Goal: Book appointment/travel/reservation

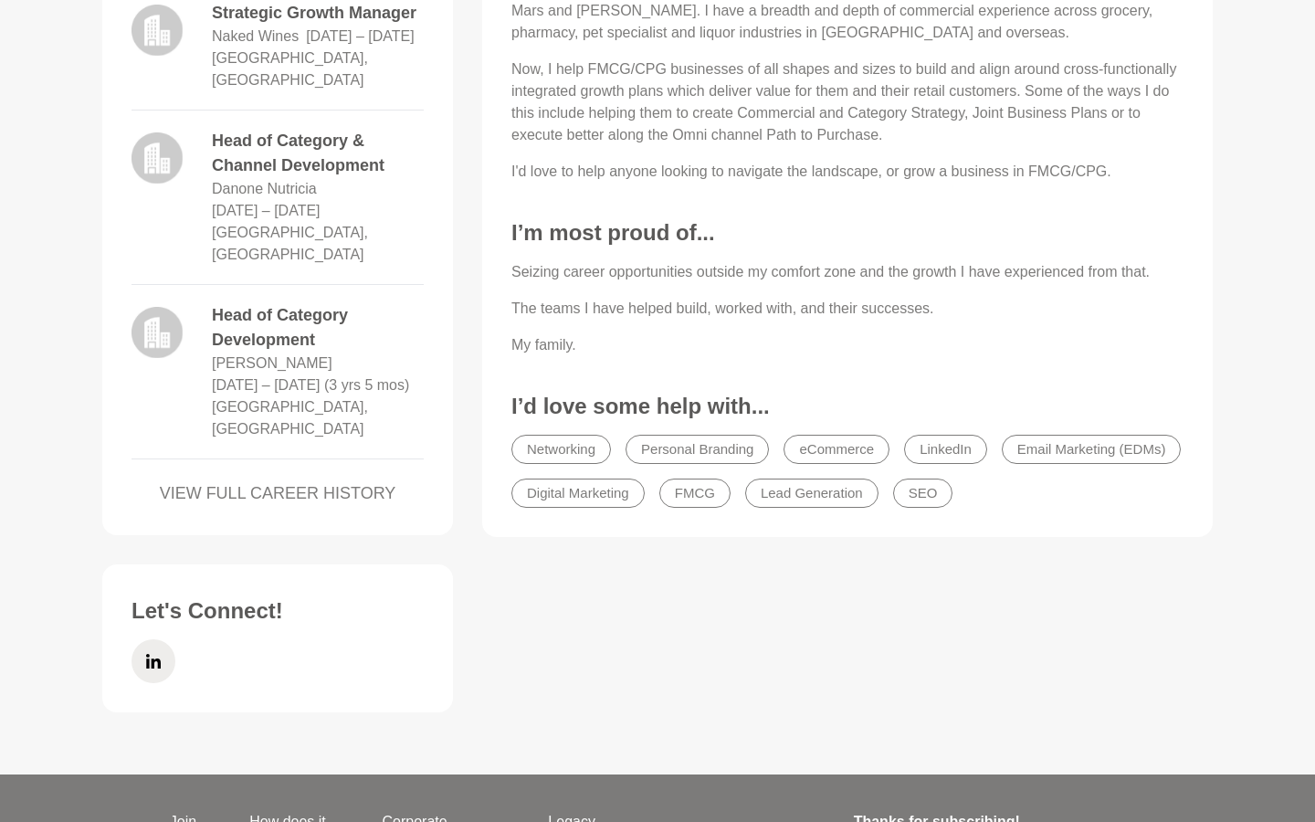
scroll to position [912, 0]
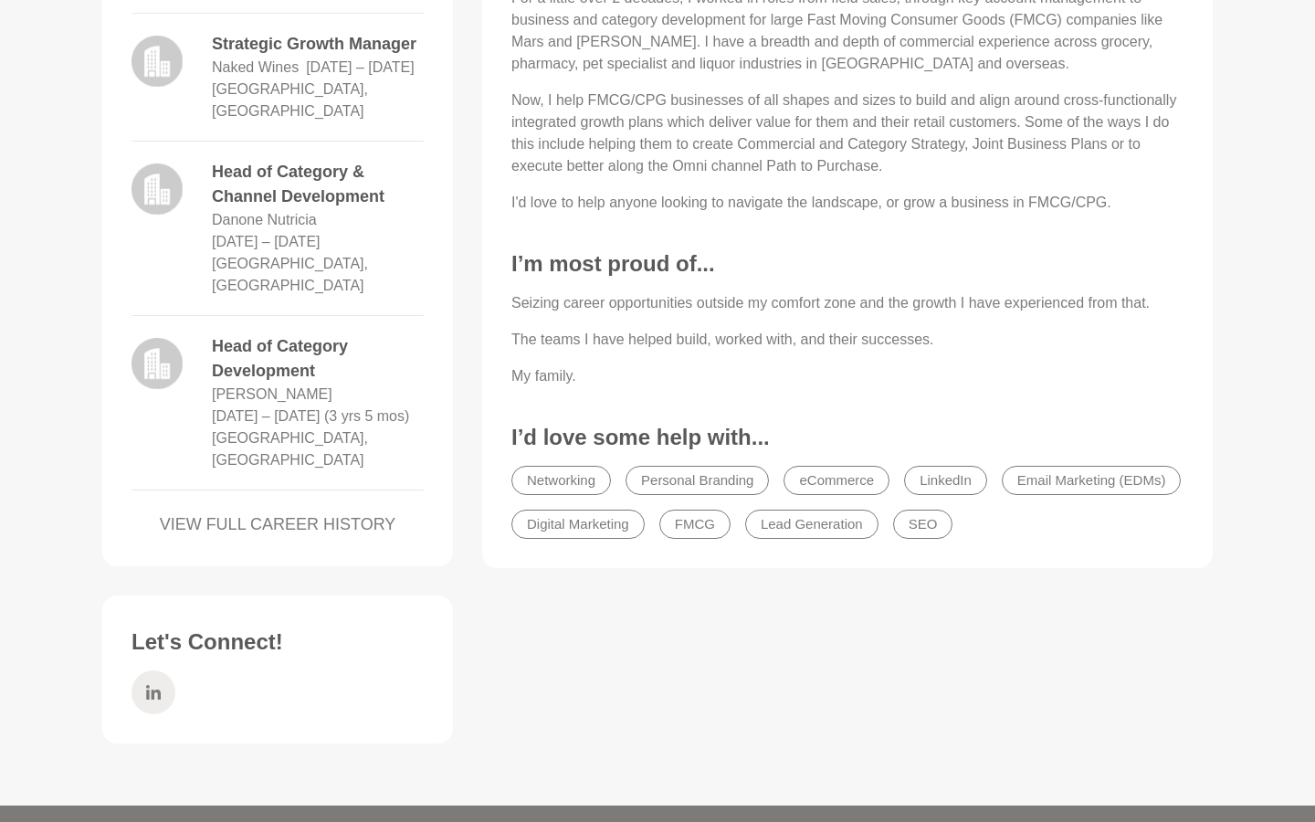
click at [156, 670] on icon at bounding box center [153, 692] width 15 height 44
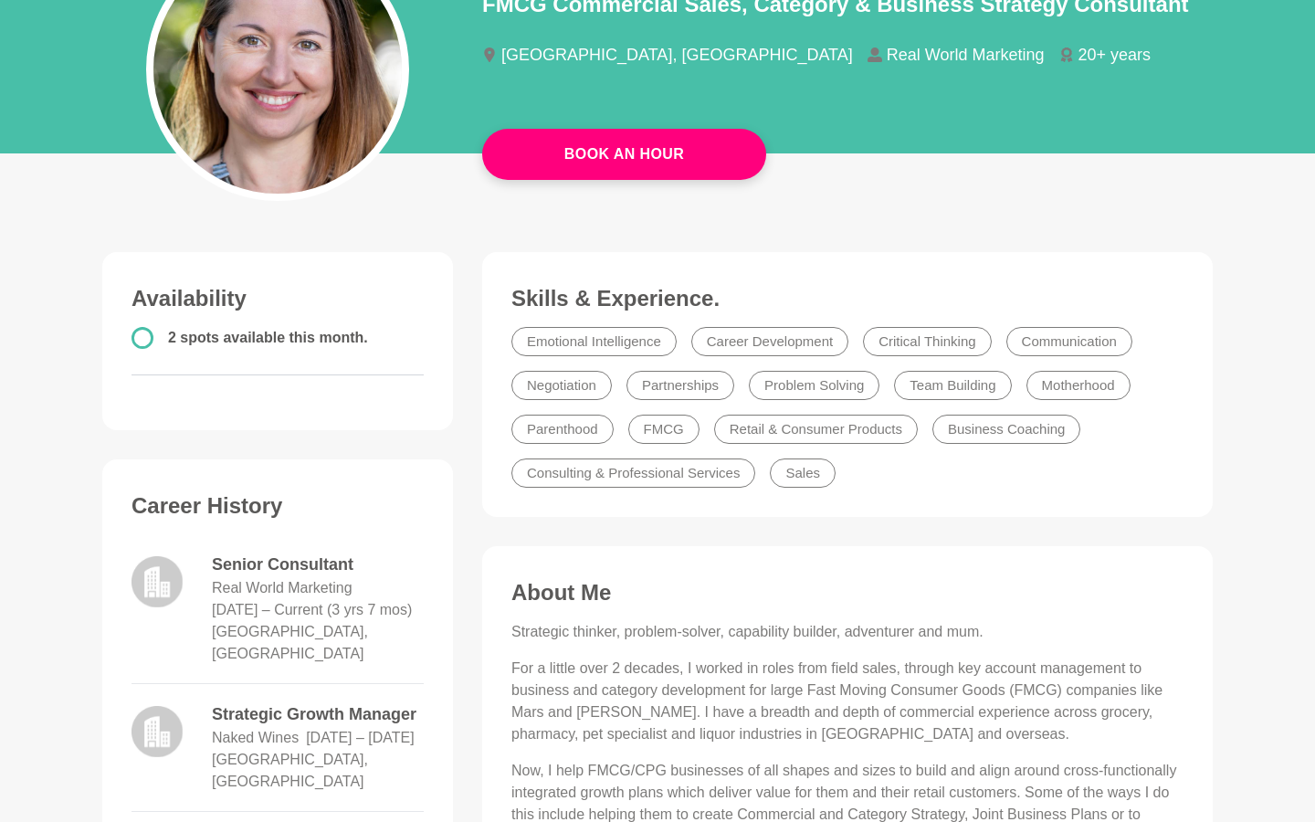
scroll to position [0, 0]
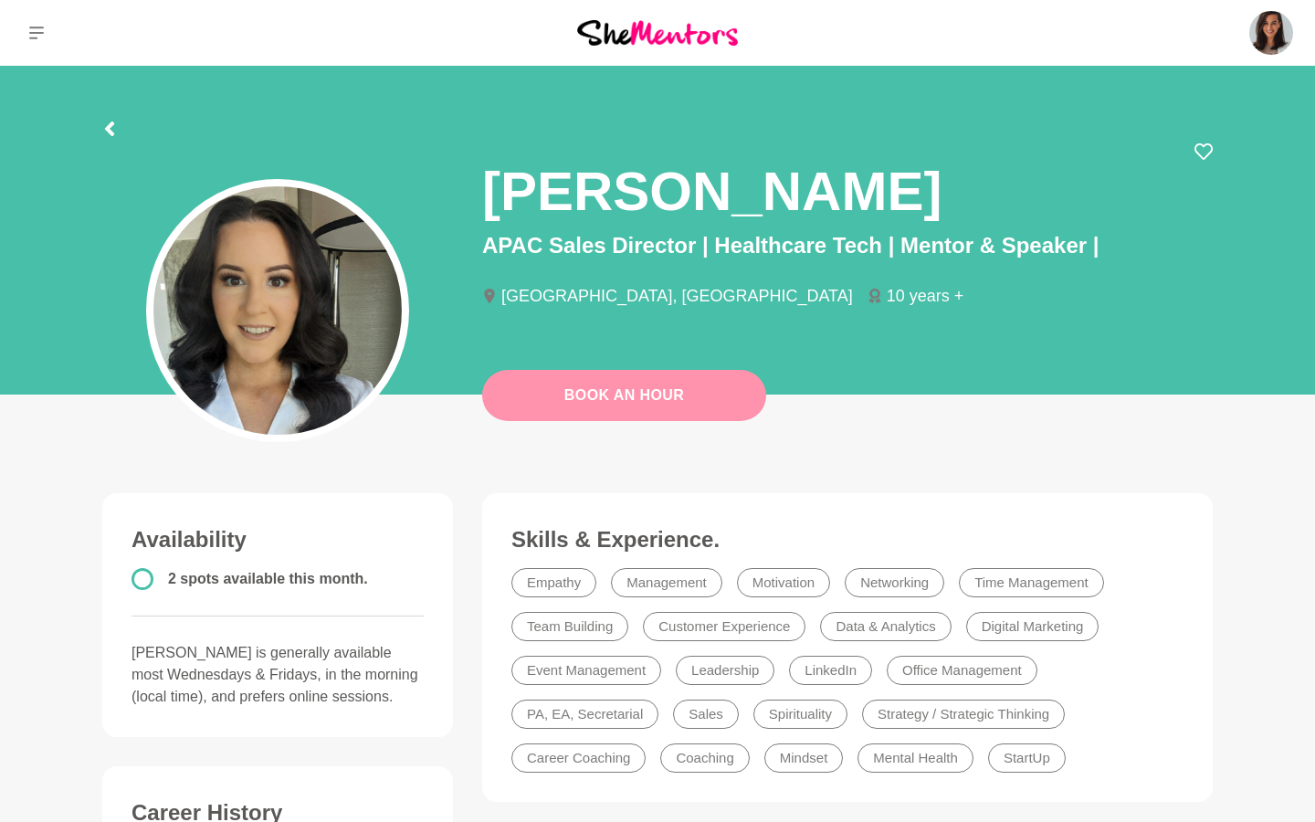
click at [592, 400] on link "Book An Hour" at bounding box center [624, 395] width 284 height 51
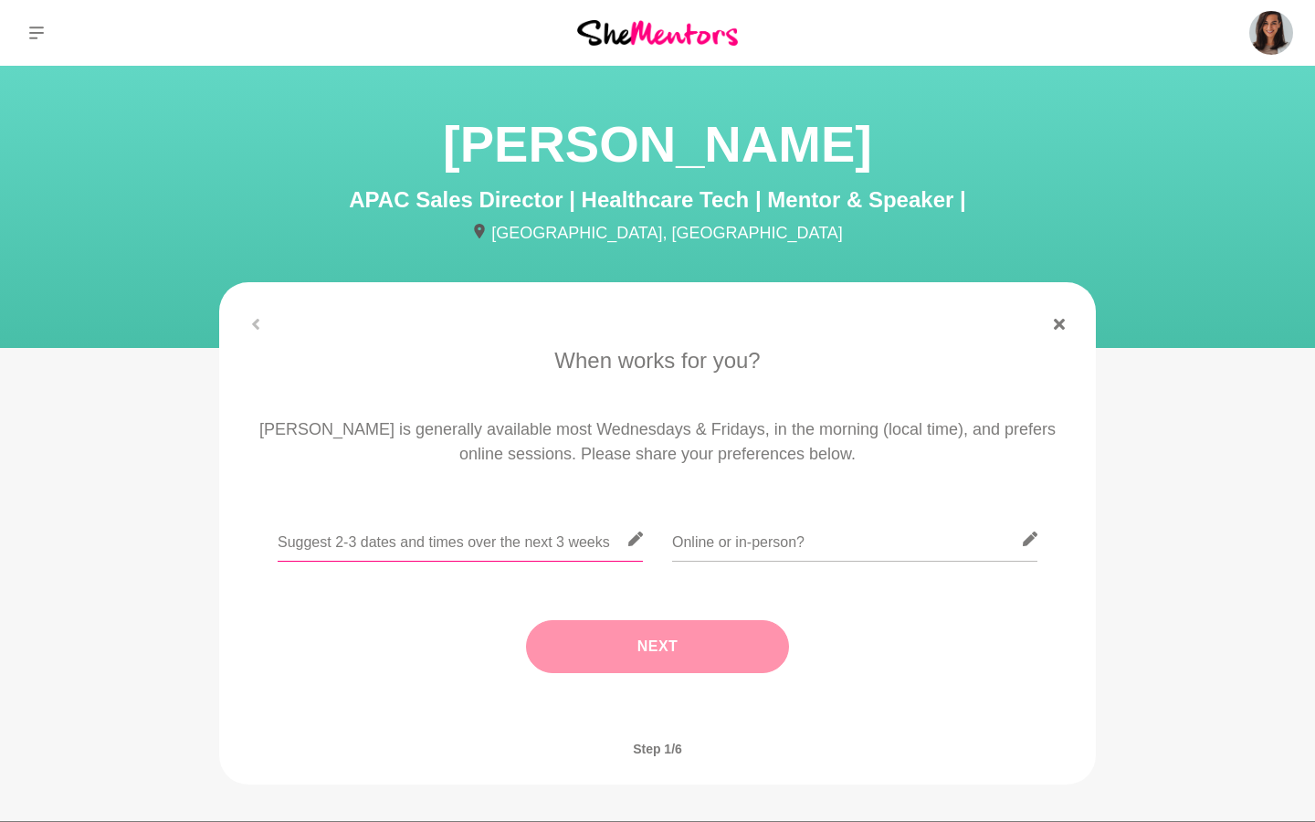
click at [512, 522] on input "text" at bounding box center [460, 539] width 365 height 45
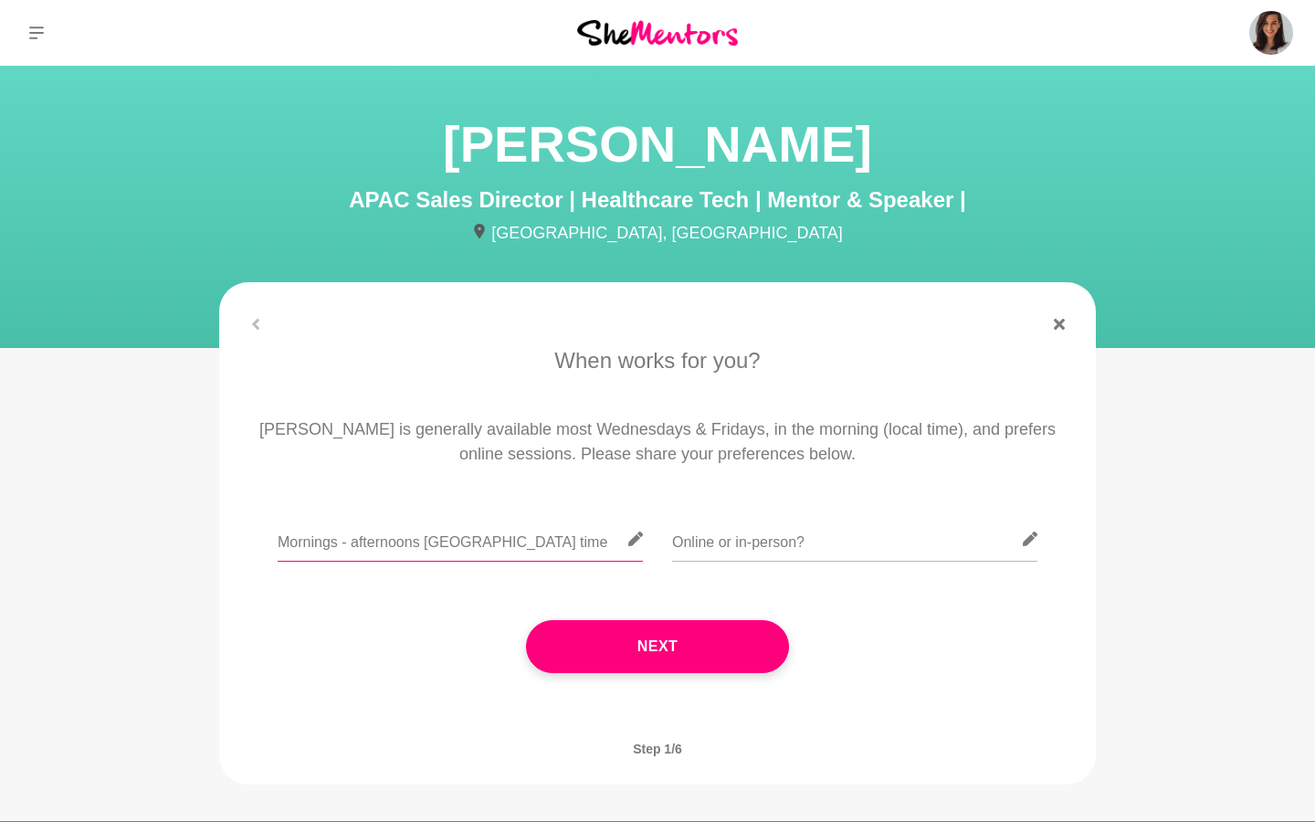
type input "Mornings - afternoons [GEOGRAPHIC_DATA] time"
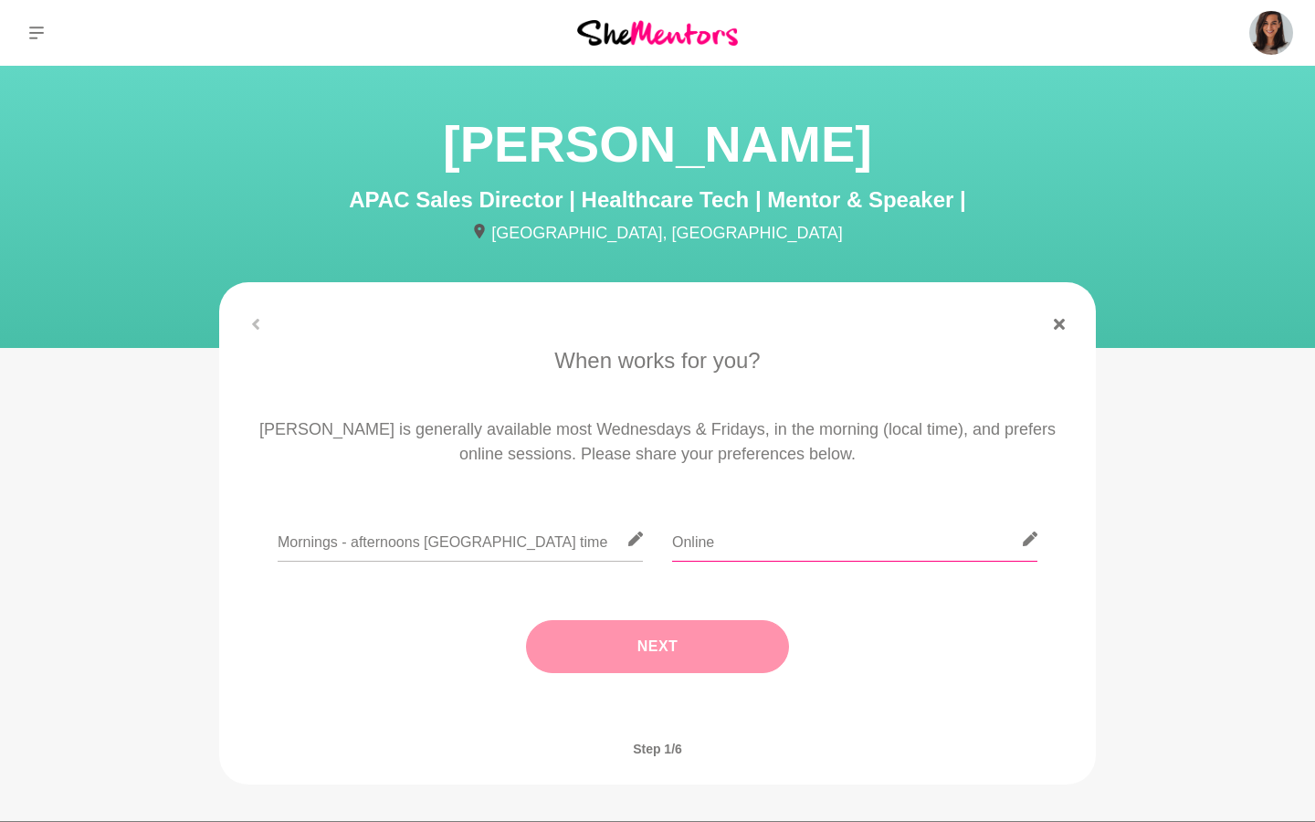
type input "Online"
click at [613, 641] on button "Next" at bounding box center [657, 646] width 263 height 53
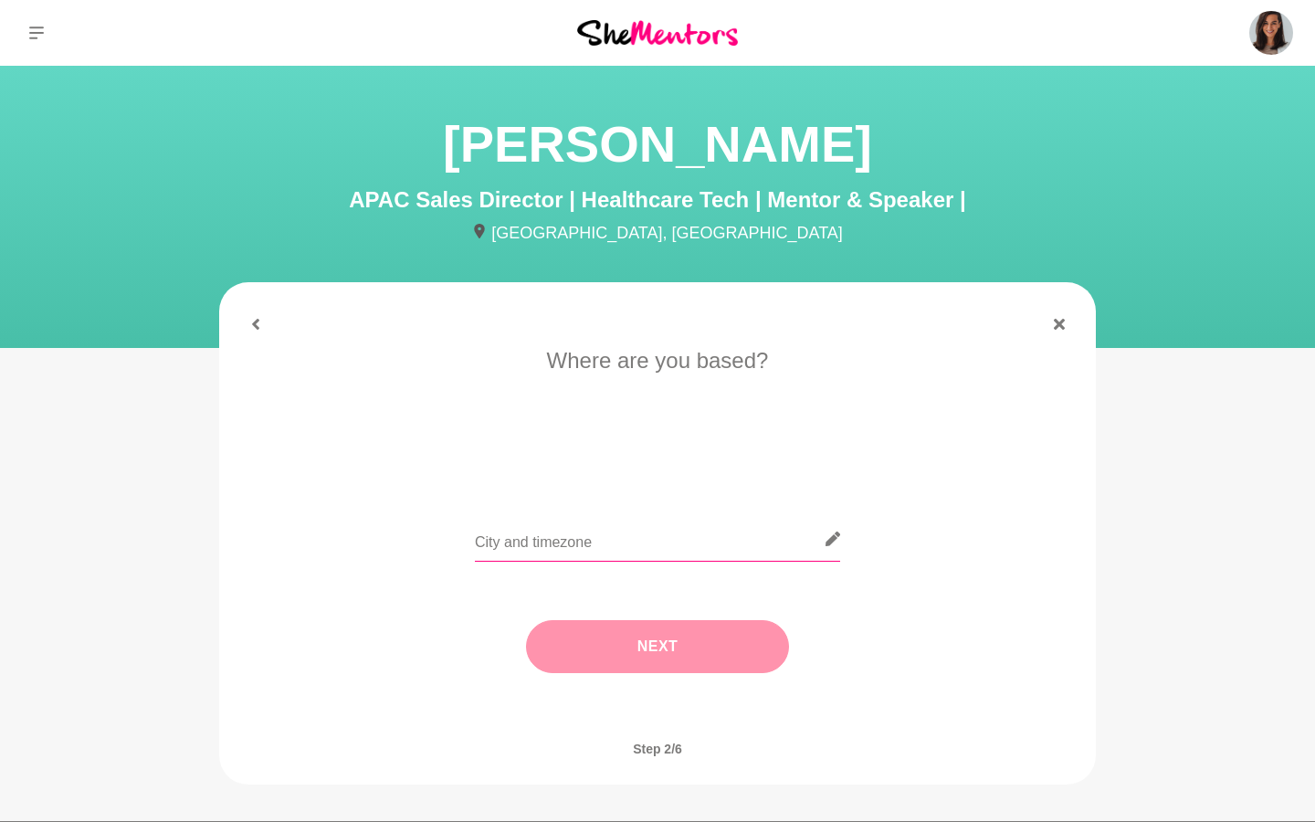
click at [560, 549] on input "text" at bounding box center [657, 539] width 365 height 45
type input "[GEOGRAPHIC_DATA]"
click at [589, 650] on button "Next" at bounding box center [657, 646] width 263 height 53
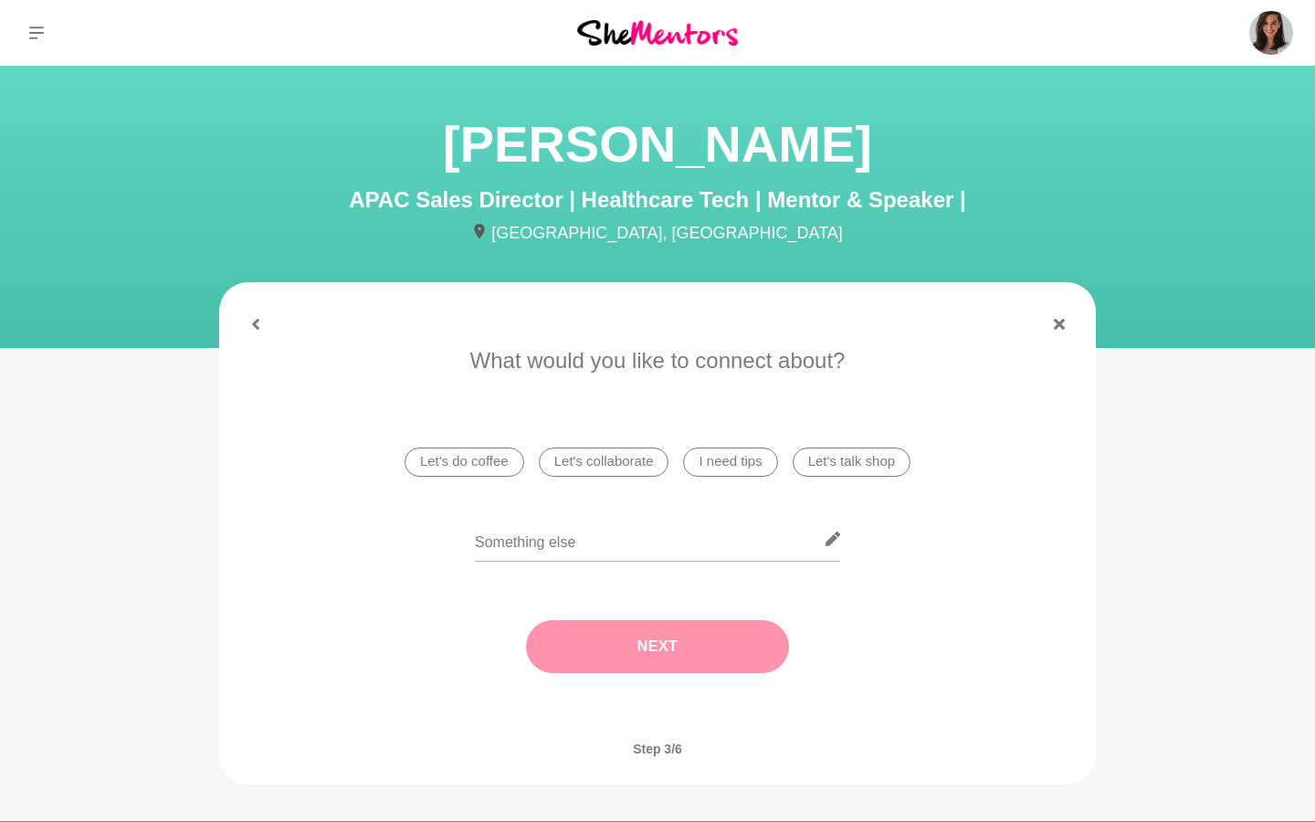
click at [493, 465] on li "Let's do coffee" at bounding box center [465, 462] width 120 height 29
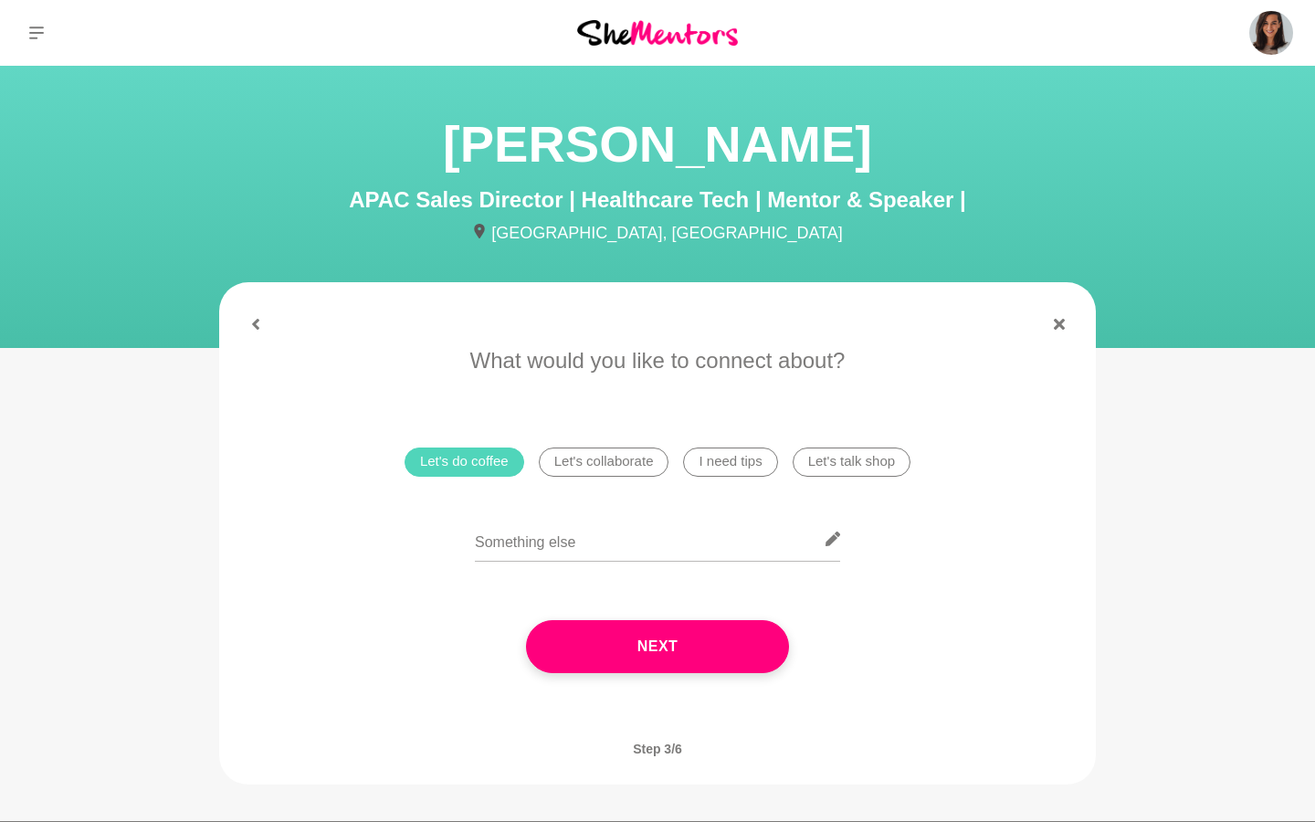
click at [757, 490] on div "What would you like to connect about? Let's do coffee Let's collaborate I need …" at bounding box center [658, 526] width 848 height 365
click at [753, 477] on ul "Let's do coffee Let's collaborate I need tips Let's talk shop" at bounding box center [657, 462] width 521 height 44
click at [746, 463] on li "I need tips" at bounding box center [730, 462] width 94 height 29
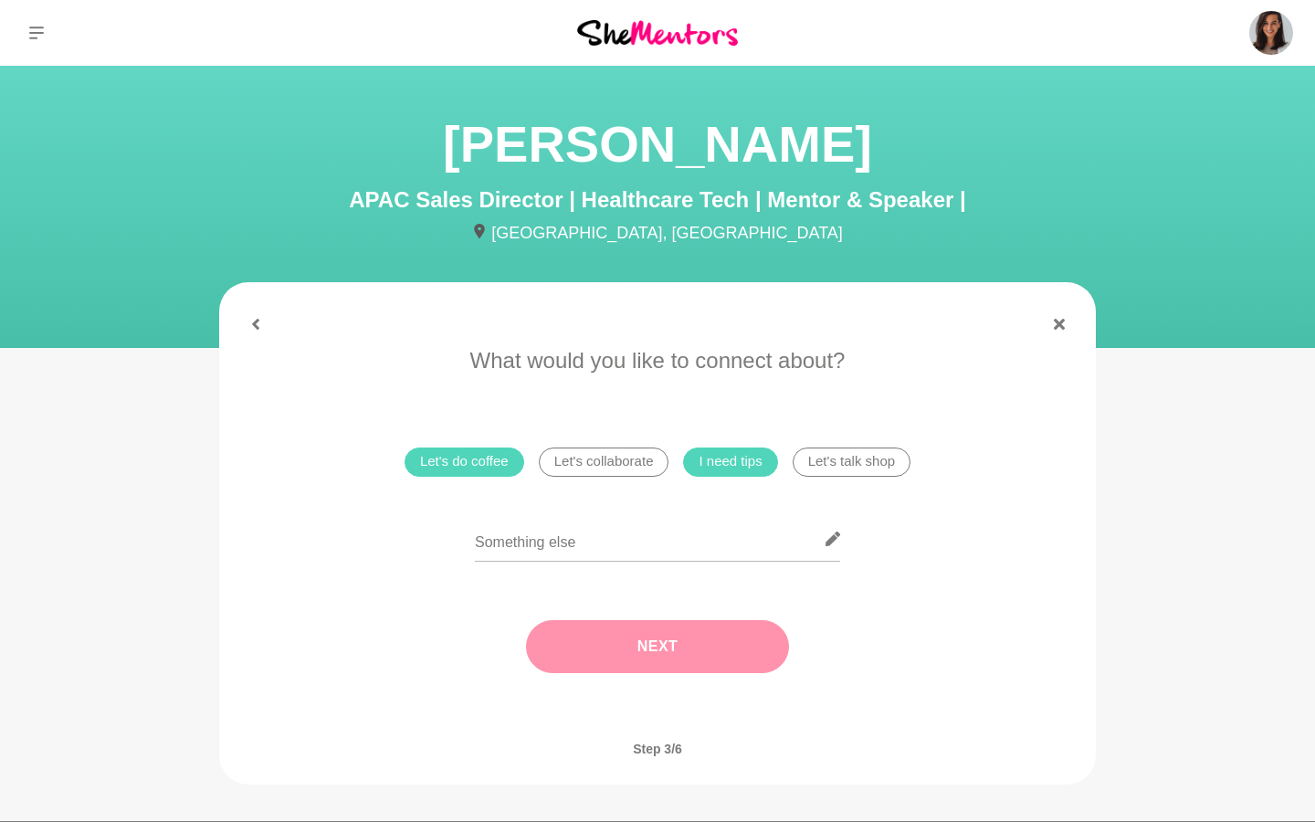
click at [586, 649] on button "Next" at bounding box center [657, 646] width 263 height 53
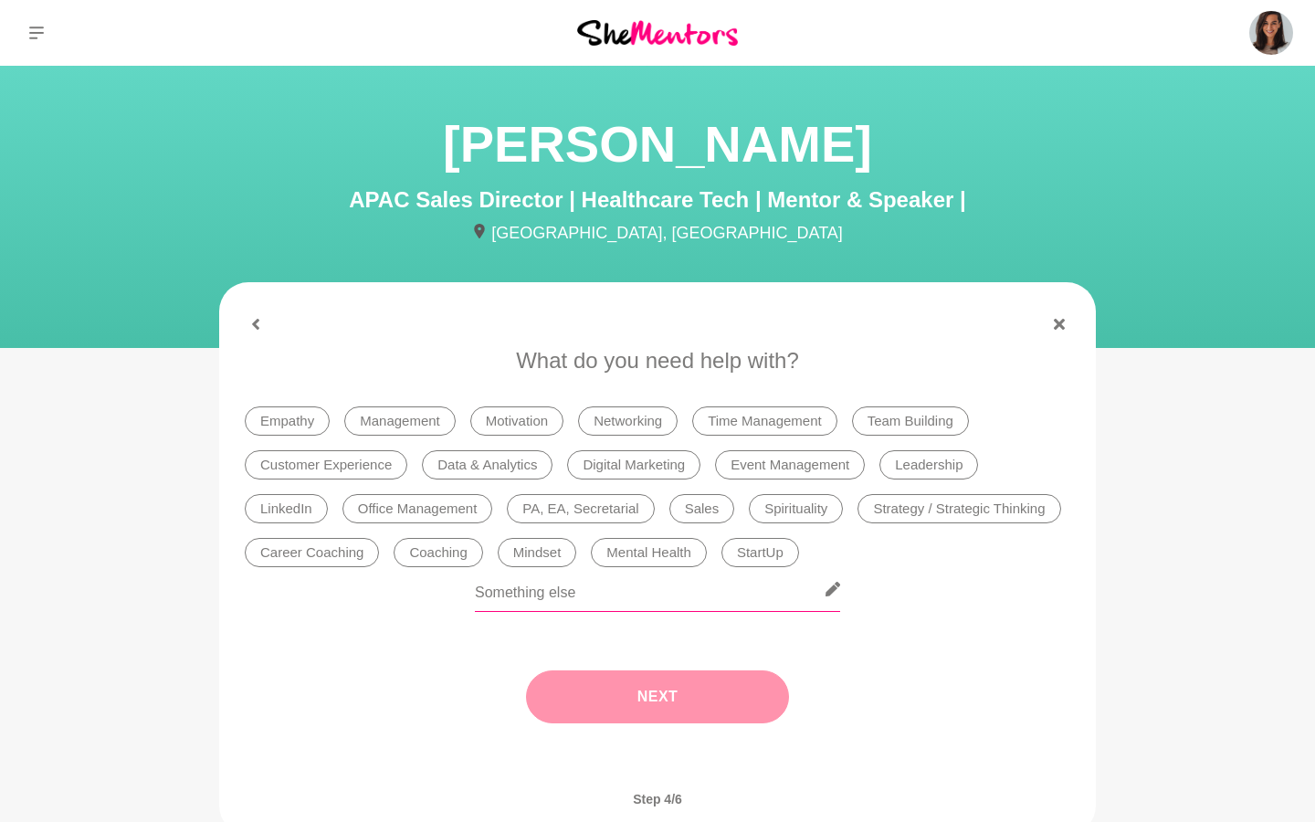
click at [628, 603] on input "text" at bounding box center [657, 589] width 365 height 45
click at [697, 502] on li "Sales" at bounding box center [703, 508] width 66 height 29
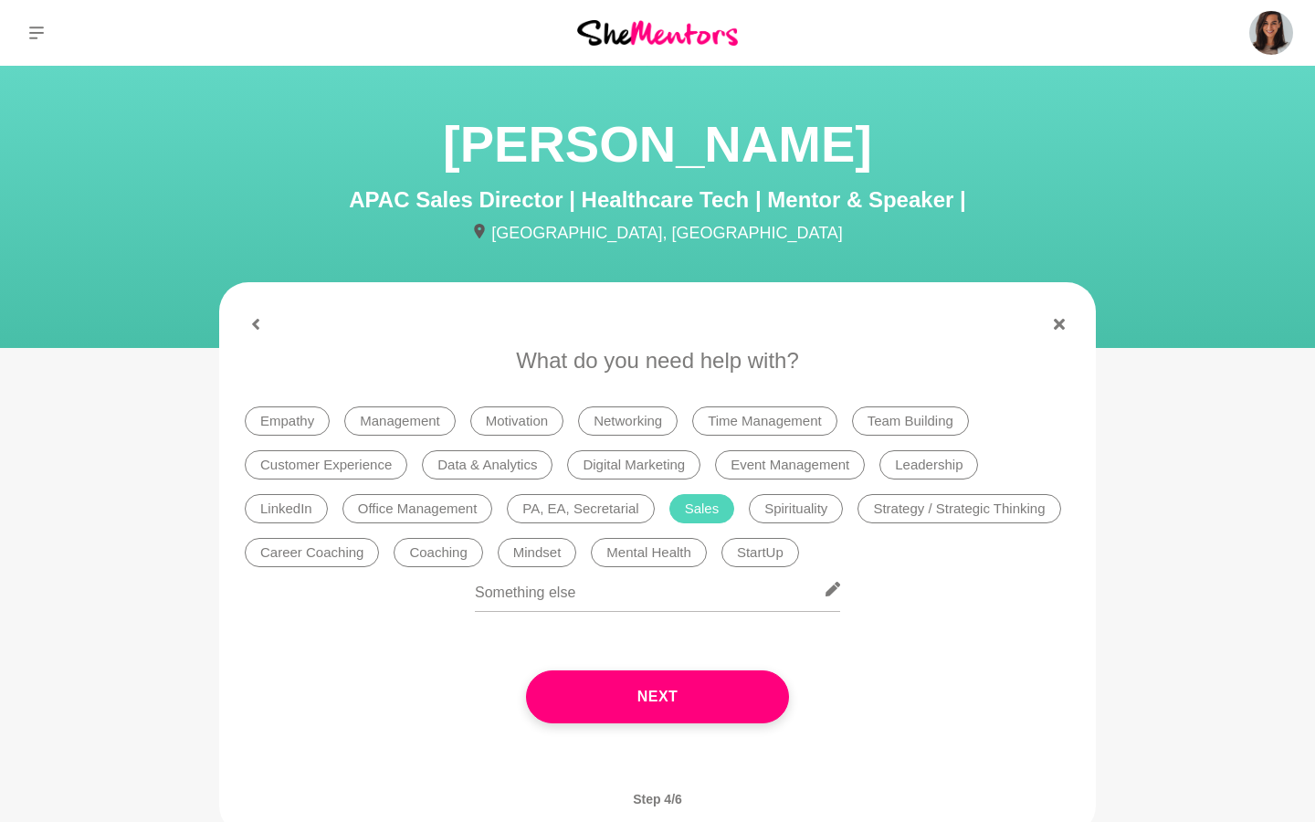
click at [696, 524] on ul "Empathy Management Motivation Networking Time Management Team Building Customer…" at bounding box center [658, 486] width 840 height 175
click at [692, 512] on li "Sales" at bounding box center [703, 508] width 66 height 29
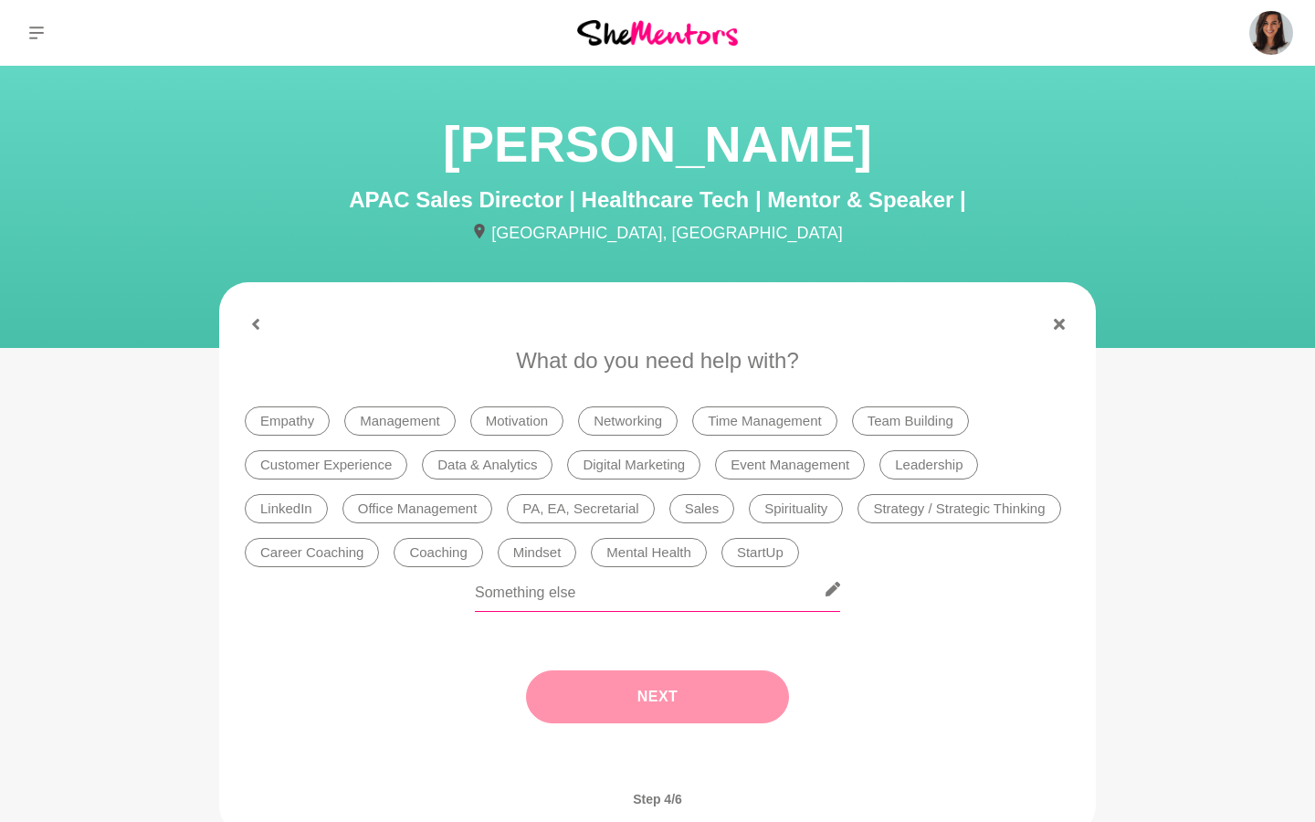
click at [498, 594] on input "text" at bounding box center [657, 589] width 365 height 45
click at [524, 123] on h1 "[PERSON_NAME]" at bounding box center [657, 144] width 877 height 69
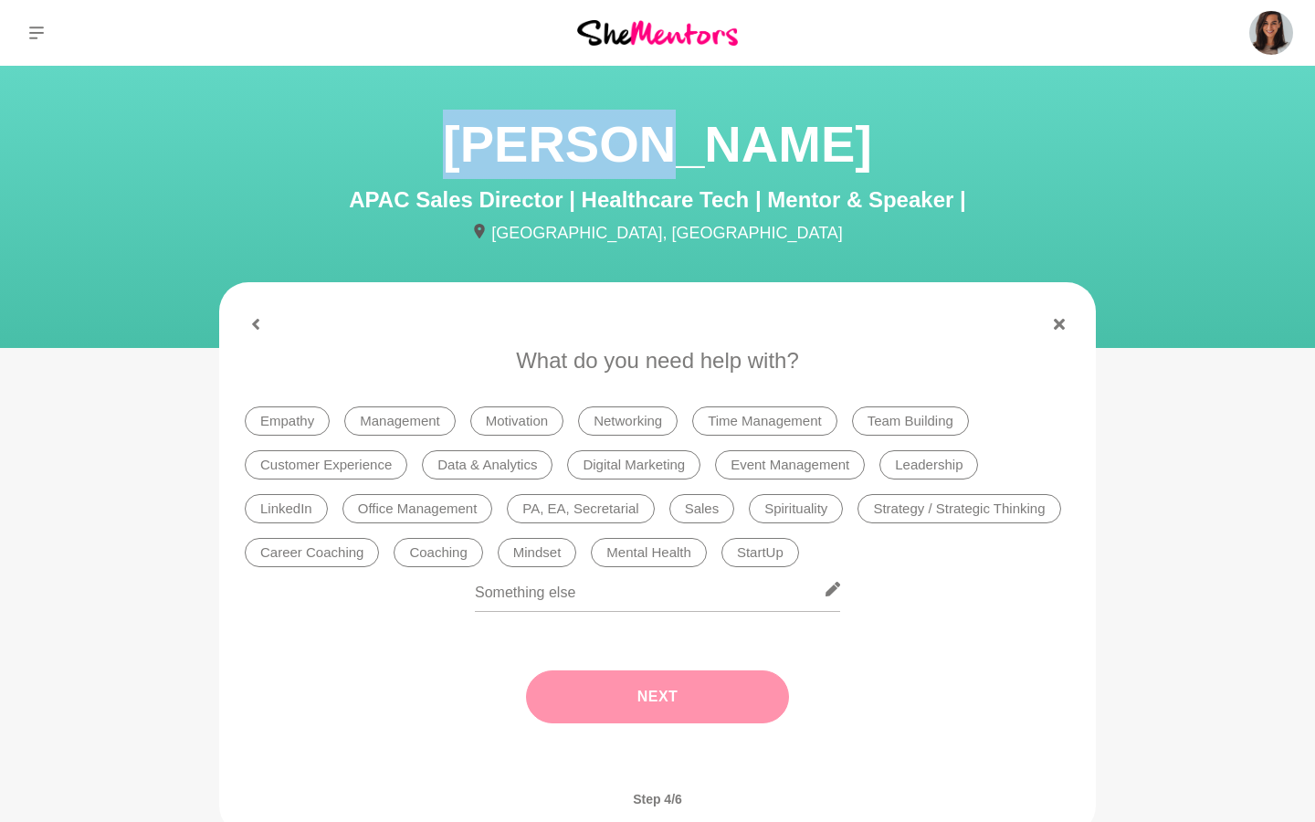
click at [524, 123] on h1 "[PERSON_NAME]" at bounding box center [657, 144] width 877 height 69
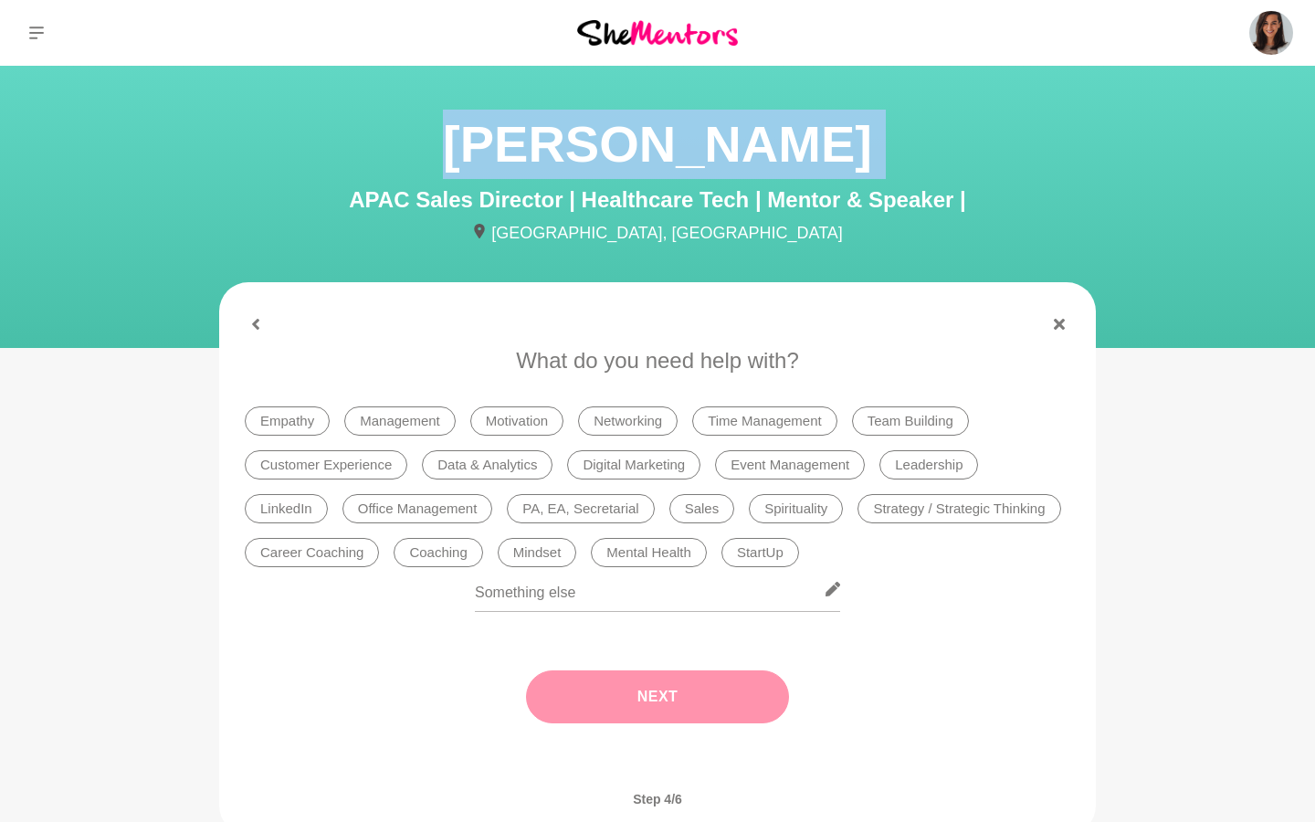
click at [524, 123] on h1 "[PERSON_NAME]" at bounding box center [657, 144] width 877 height 69
copy h1 "[PERSON_NAME]"
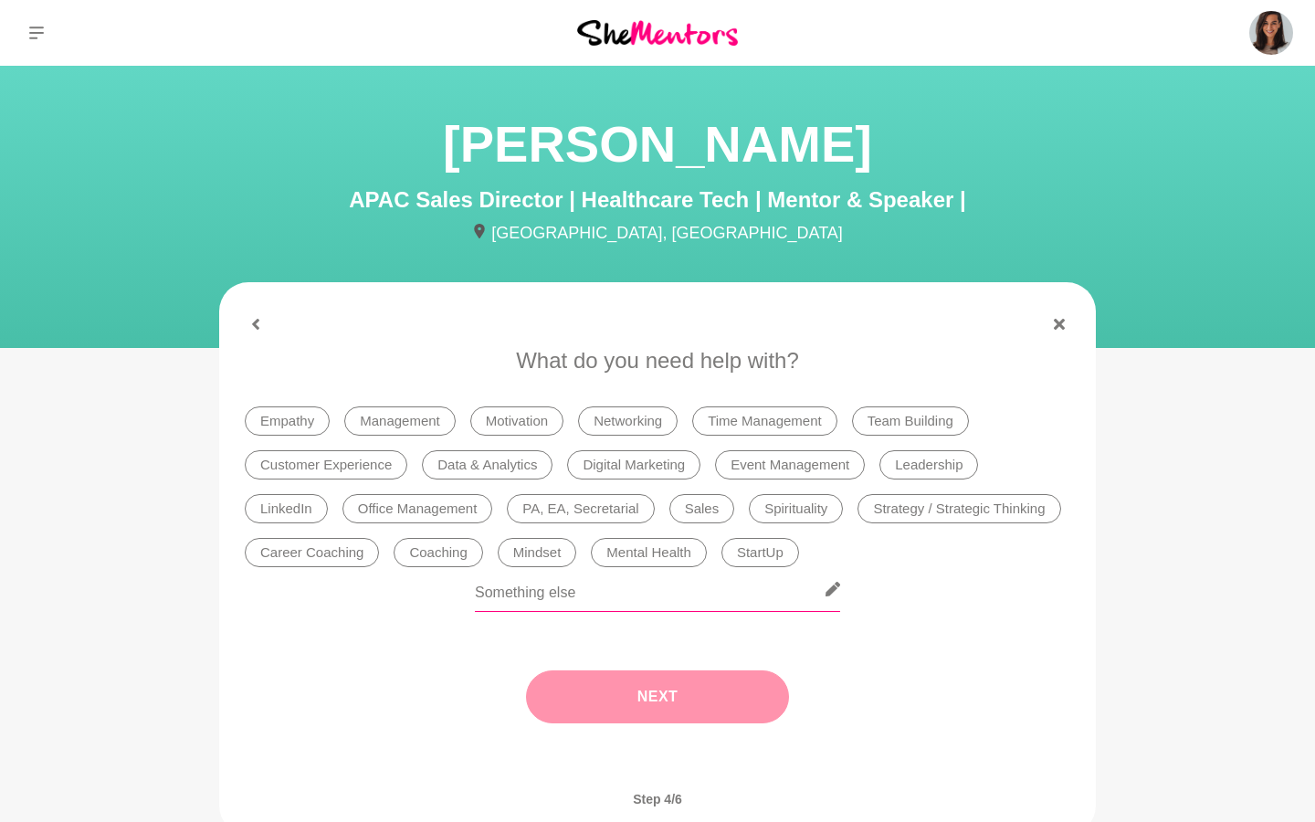
click at [602, 604] on input "text" at bounding box center [657, 589] width 365 height 45
type input "C"
type input "Workshops"
click at [667, 694] on button "Next" at bounding box center [657, 696] width 263 height 53
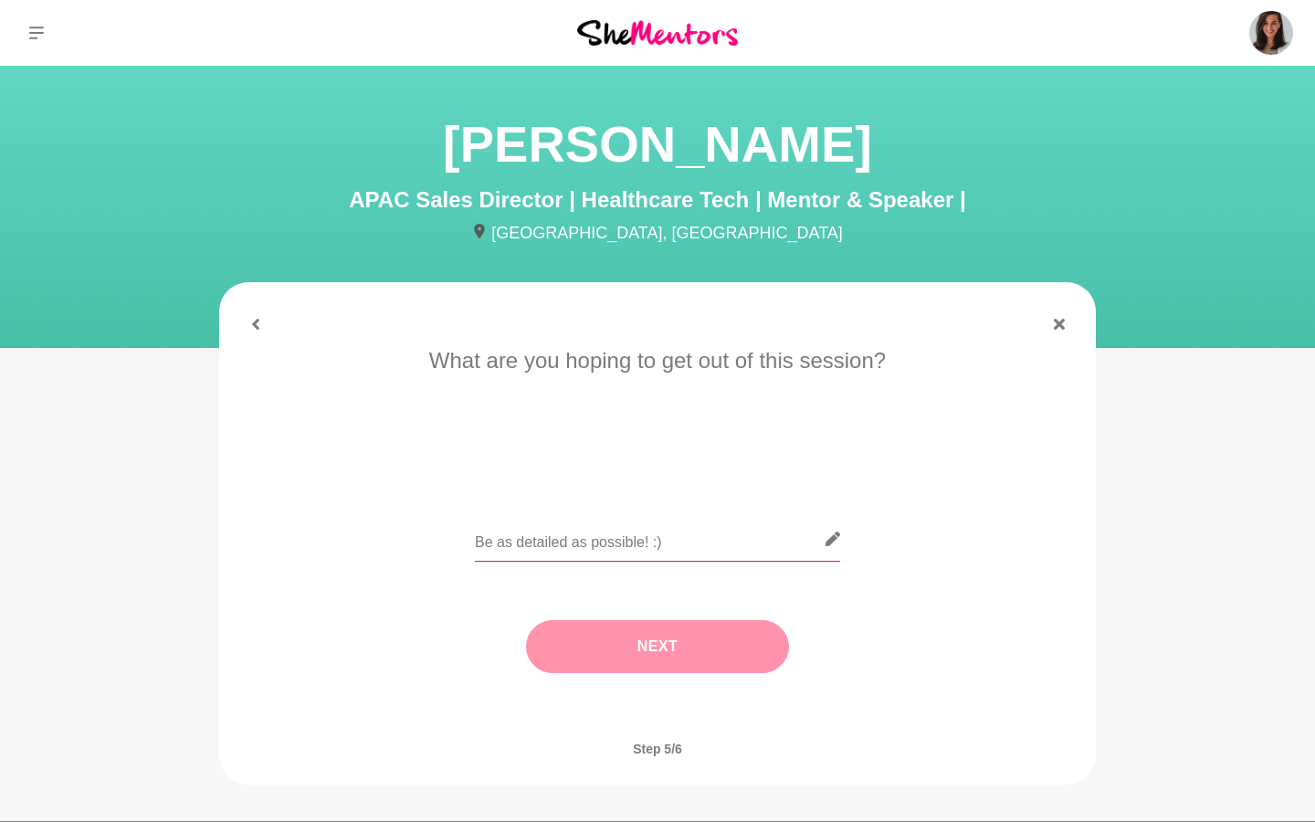
click at [573, 541] on input "text" at bounding box center [657, 539] width 365 height 45
paste input "My background is in tech sales, and my current work spans two areas: sales and …"
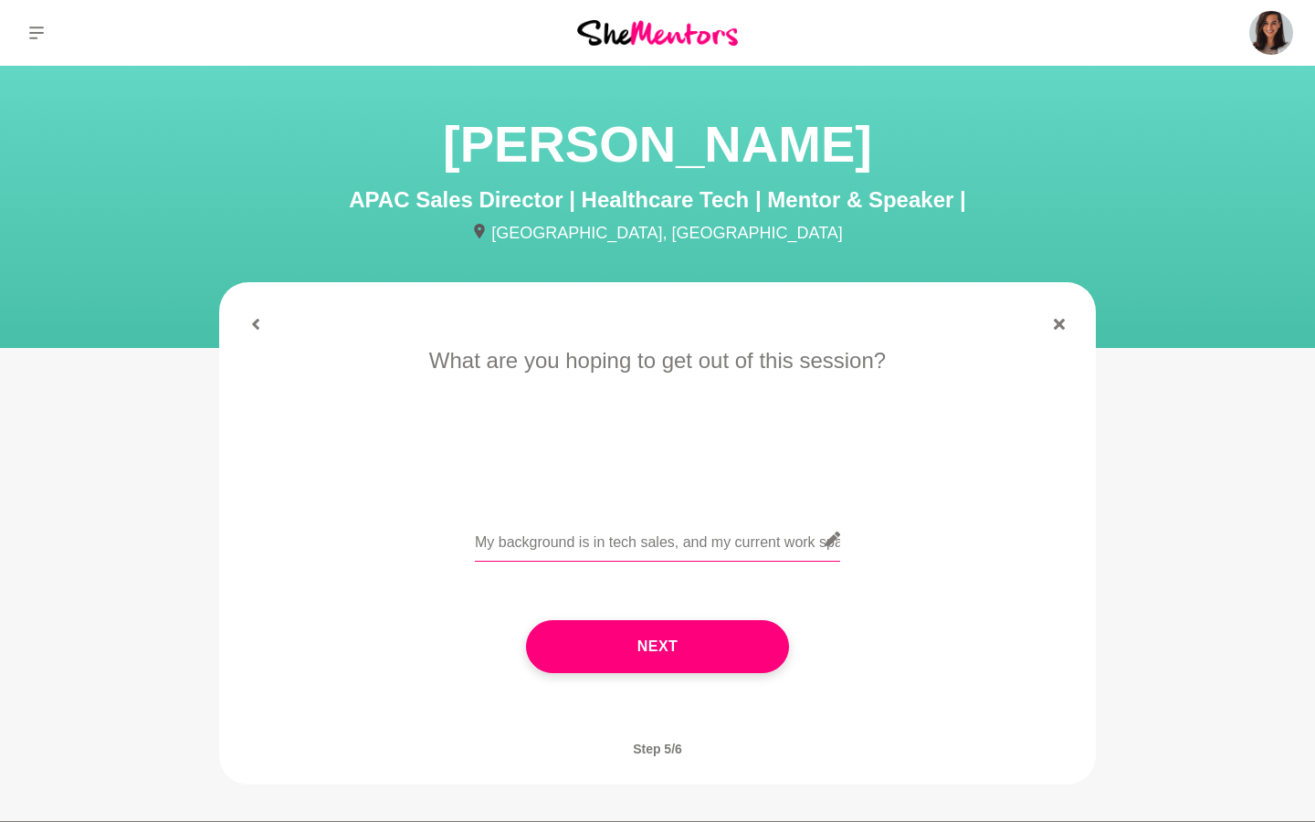
drag, startPoint x: 562, startPoint y: 538, endPoint x: 227, endPoint y: 537, distance: 334.3
click at [227, 537] on div "When works for you? [PERSON_NAME] is generally available most Wednesdays & Frid…" at bounding box center [657, 528] width 877 height 369
type input "Hi [PERSON_NAME], nice to meet you! ;) My background is in tech sales, and my c…"
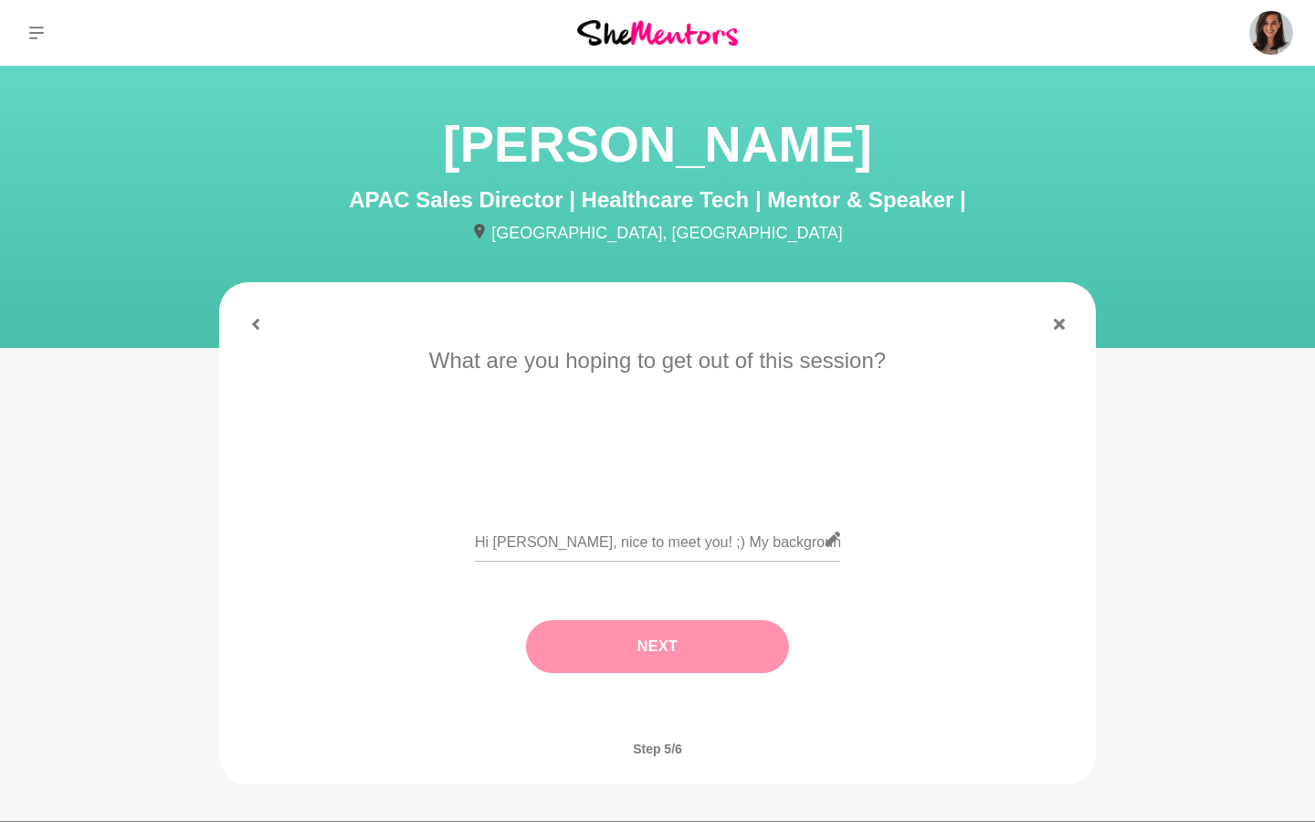
click at [697, 643] on button "Next" at bounding box center [657, 646] width 263 height 53
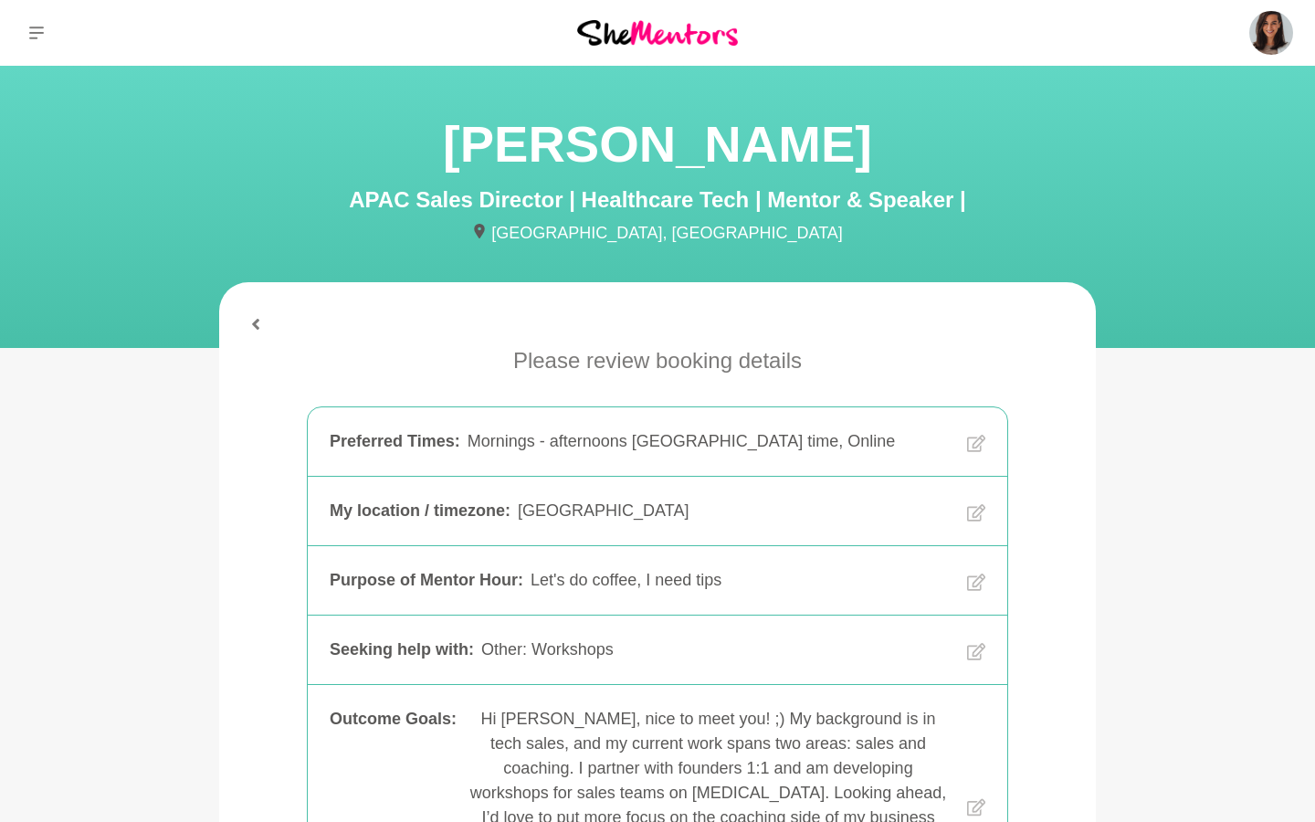
scroll to position [569, 0]
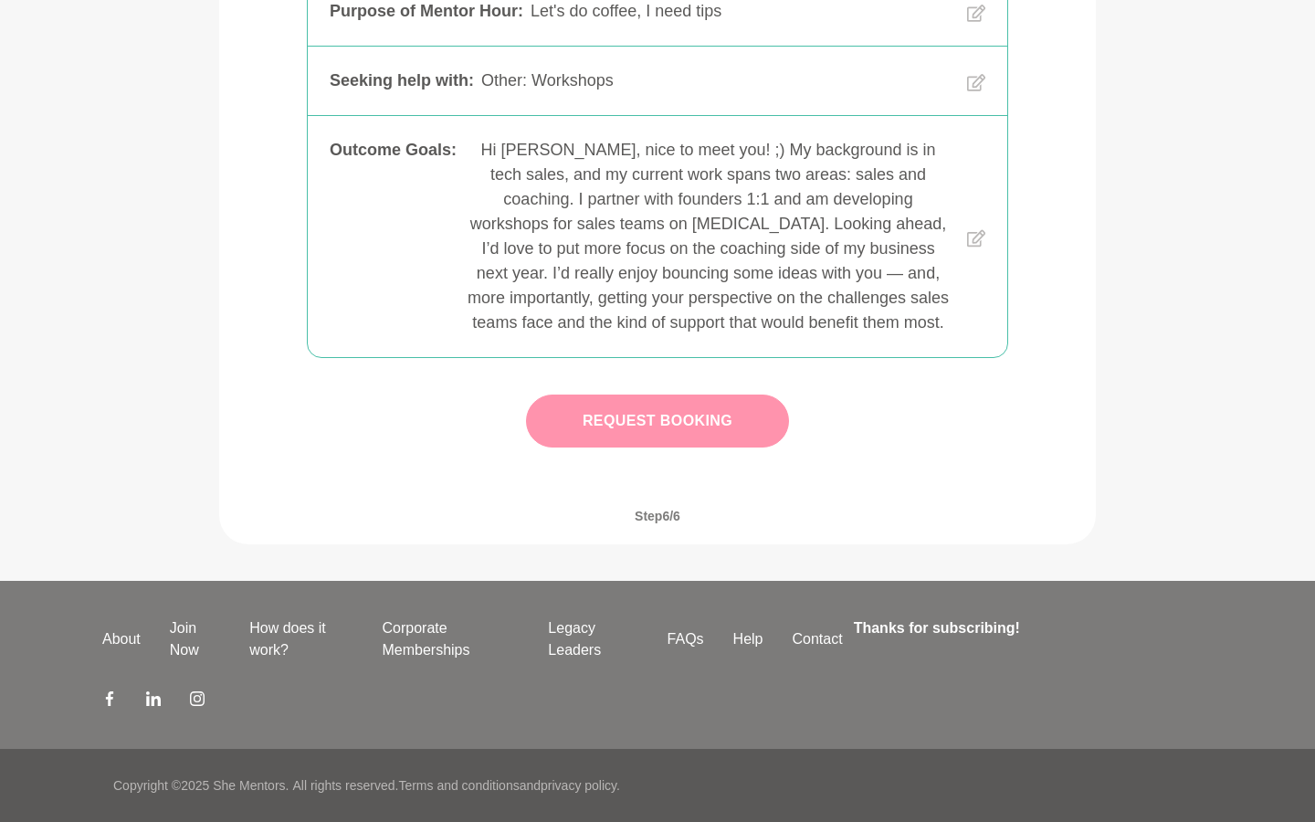
click at [671, 424] on button "Request Booking" at bounding box center [657, 421] width 263 height 53
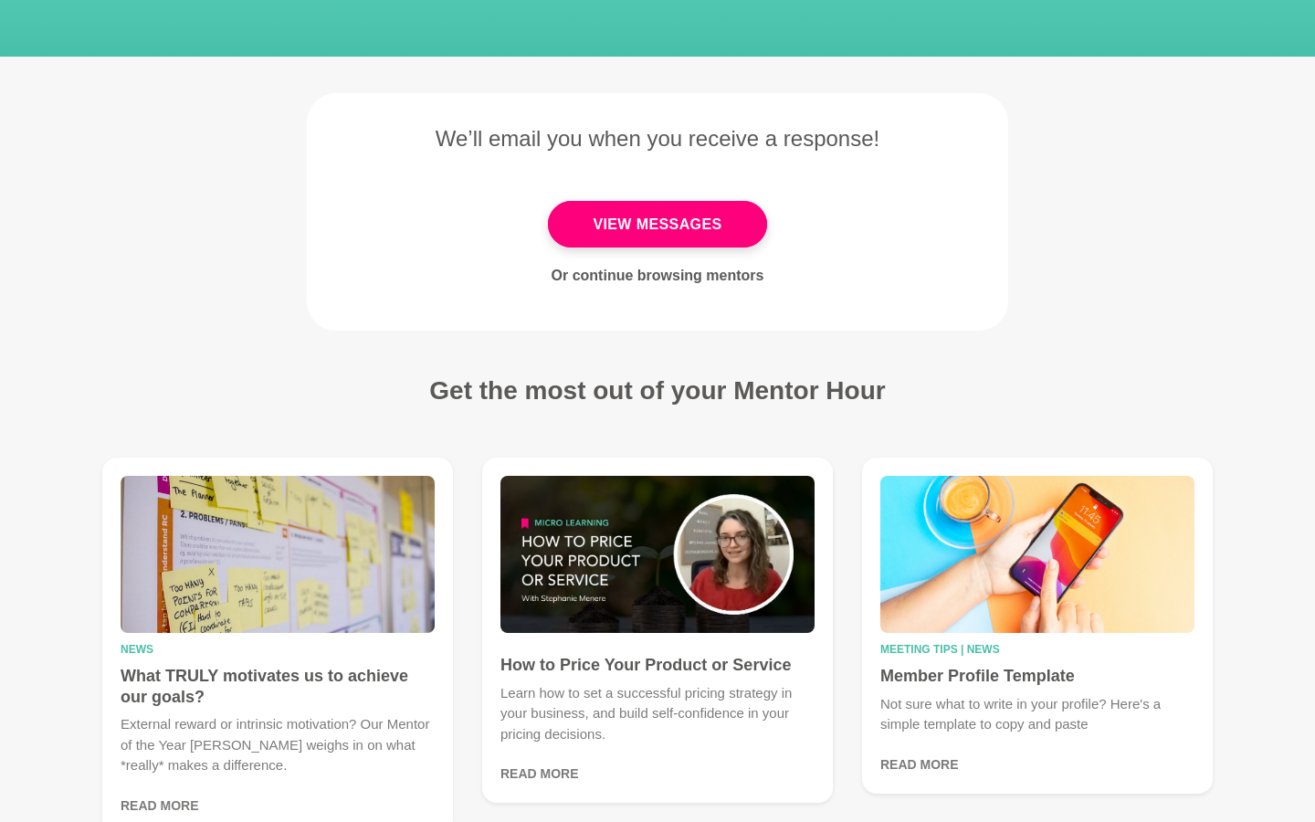
scroll to position [301, 0]
